Goal: Task Accomplishment & Management: Complete application form

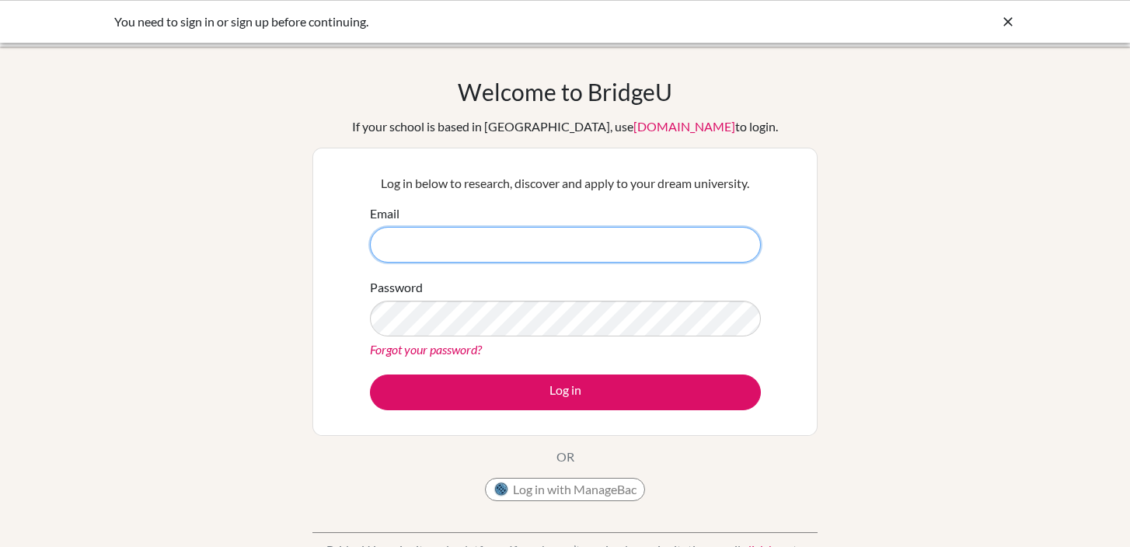
type input "[EMAIL_ADDRESS][DOMAIN_NAME]"
click at [872, 140] on div "Welcome to [GEOGRAPHIC_DATA] If your school is based in [GEOGRAPHIC_DATA], use …" at bounding box center [565, 332] width 1130 height 508
type input "[EMAIL_ADDRESS][DOMAIN_NAME]"
click at [874, 141] on div "Welcome to [GEOGRAPHIC_DATA] If your school is based in [GEOGRAPHIC_DATA], use …" at bounding box center [565, 332] width 1130 height 508
type input "[EMAIL_ADDRESS][DOMAIN_NAME]"
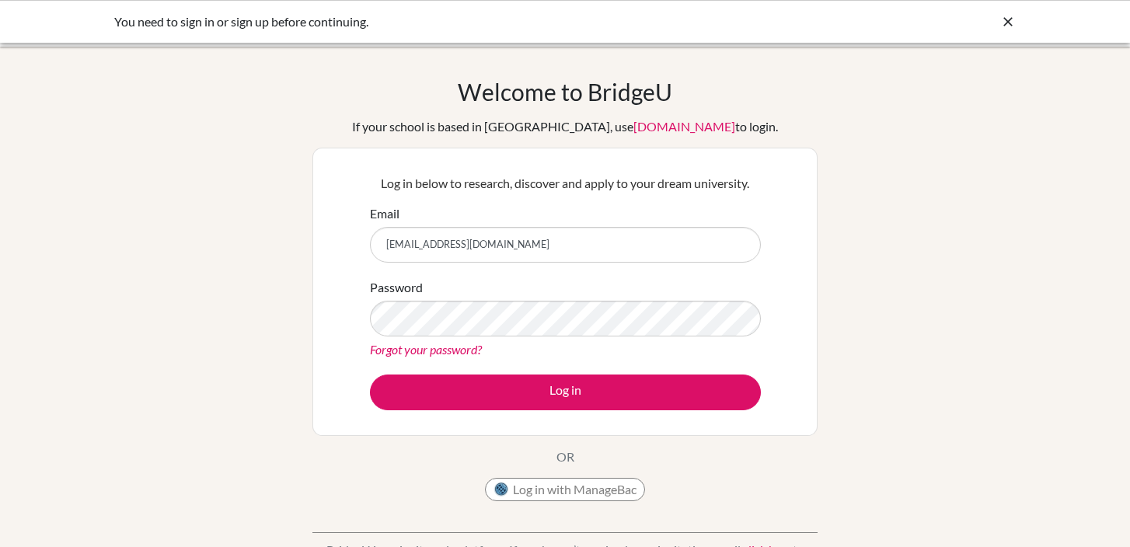
click at [859, 113] on div "Welcome to [GEOGRAPHIC_DATA] If your school is based in [GEOGRAPHIC_DATA], use …" at bounding box center [565, 332] width 1130 height 508
